Goal: Download file/media

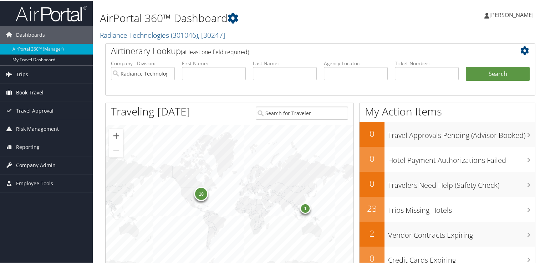
click at [22, 89] on span "Book Travel" at bounding box center [29, 92] width 27 height 18
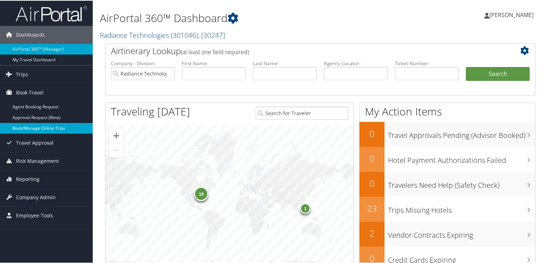
click at [31, 131] on link "Book/Manage Online Trips" at bounding box center [46, 127] width 93 height 11
click at [35, 133] on span "Travel Approval" at bounding box center [34, 142] width 37 height 18
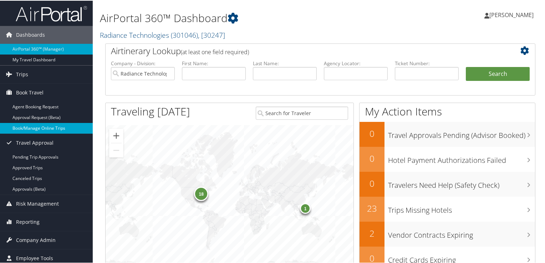
click at [36, 132] on link "Book/Manage Online Trips" at bounding box center [46, 127] width 93 height 11
click at [50, 65] on link "Trips" at bounding box center [46, 74] width 93 height 18
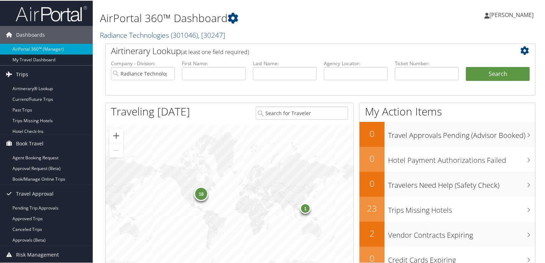
click at [50, 65] on link "Trips" at bounding box center [46, 74] width 93 height 18
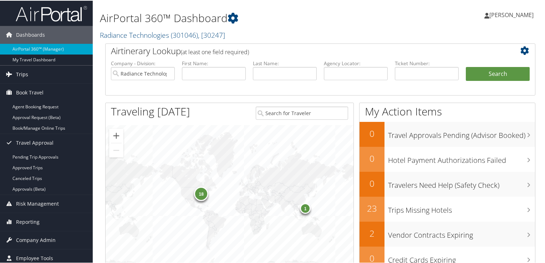
click at [49, 79] on link "Trips" at bounding box center [46, 74] width 93 height 18
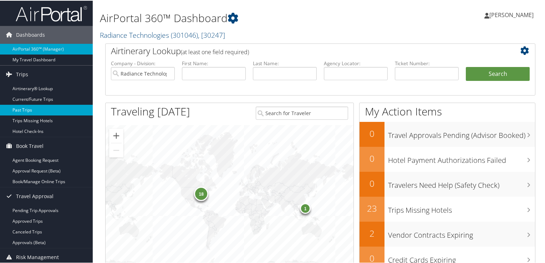
click at [43, 111] on link "Past Trips" at bounding box center [46, 109] width 93 height 11
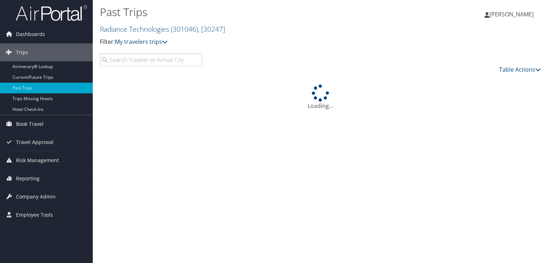
click at [169, 65] on input "search" at bounding box center [151, 60] width 102 height 13
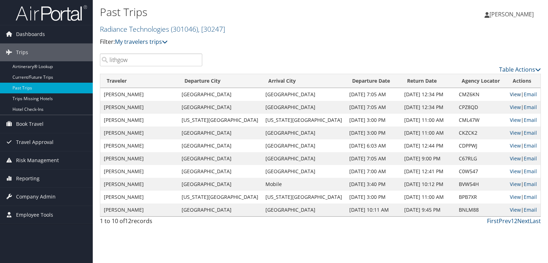
type input "lithgow"
click at [510, 93] on link "View" at bounding box center [515, 94] width 11 height 7
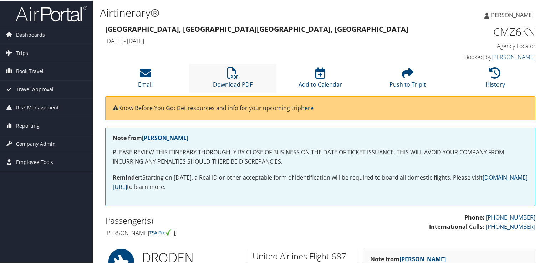
click at [218, 88] on li "Download PDF" at bounding box center [232, 77] width 87 height 29
